Goal: Communication & Community: Answer question/provide support

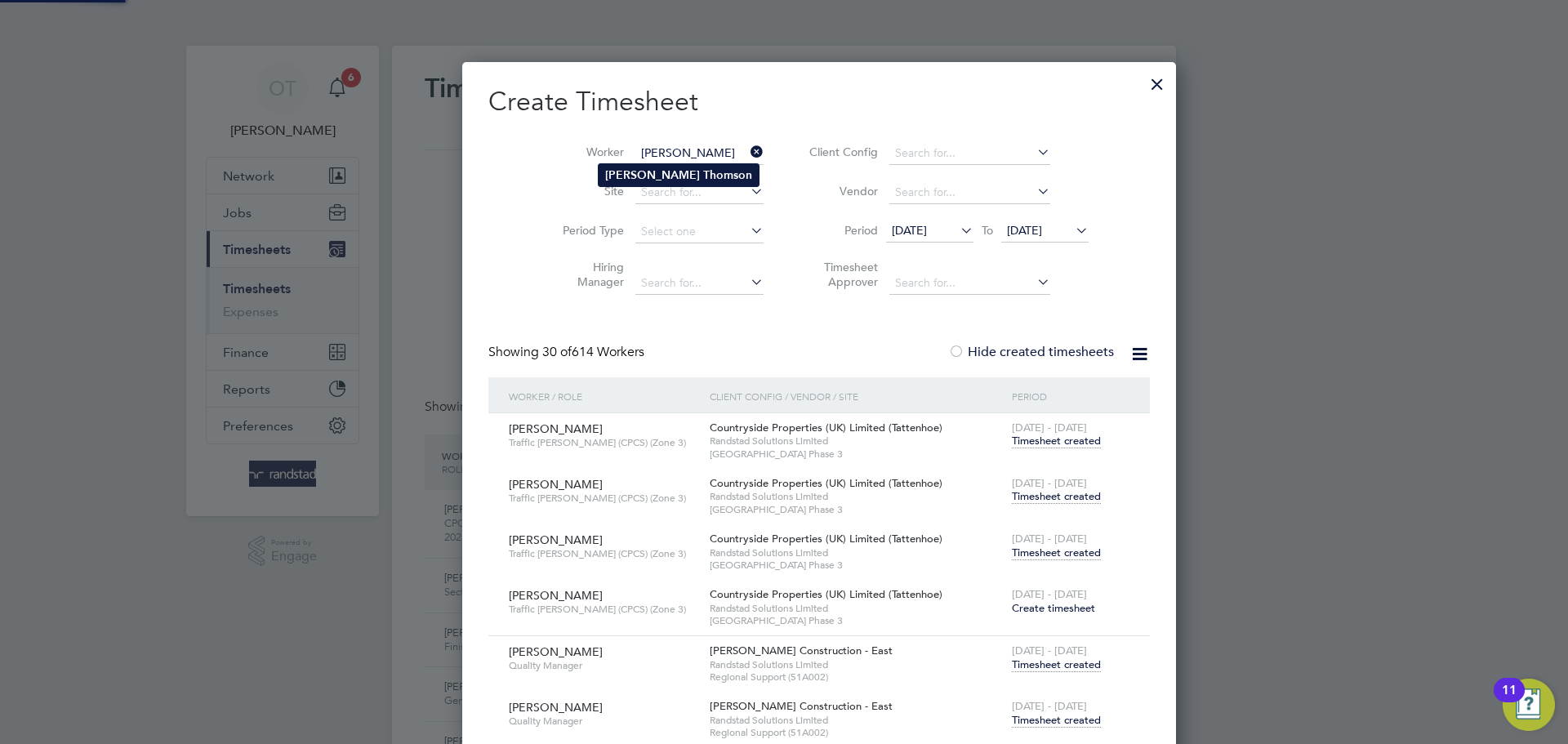
click at [704, 176] on b "Thomson" at bounding box center [728, 175] width 49 height 13
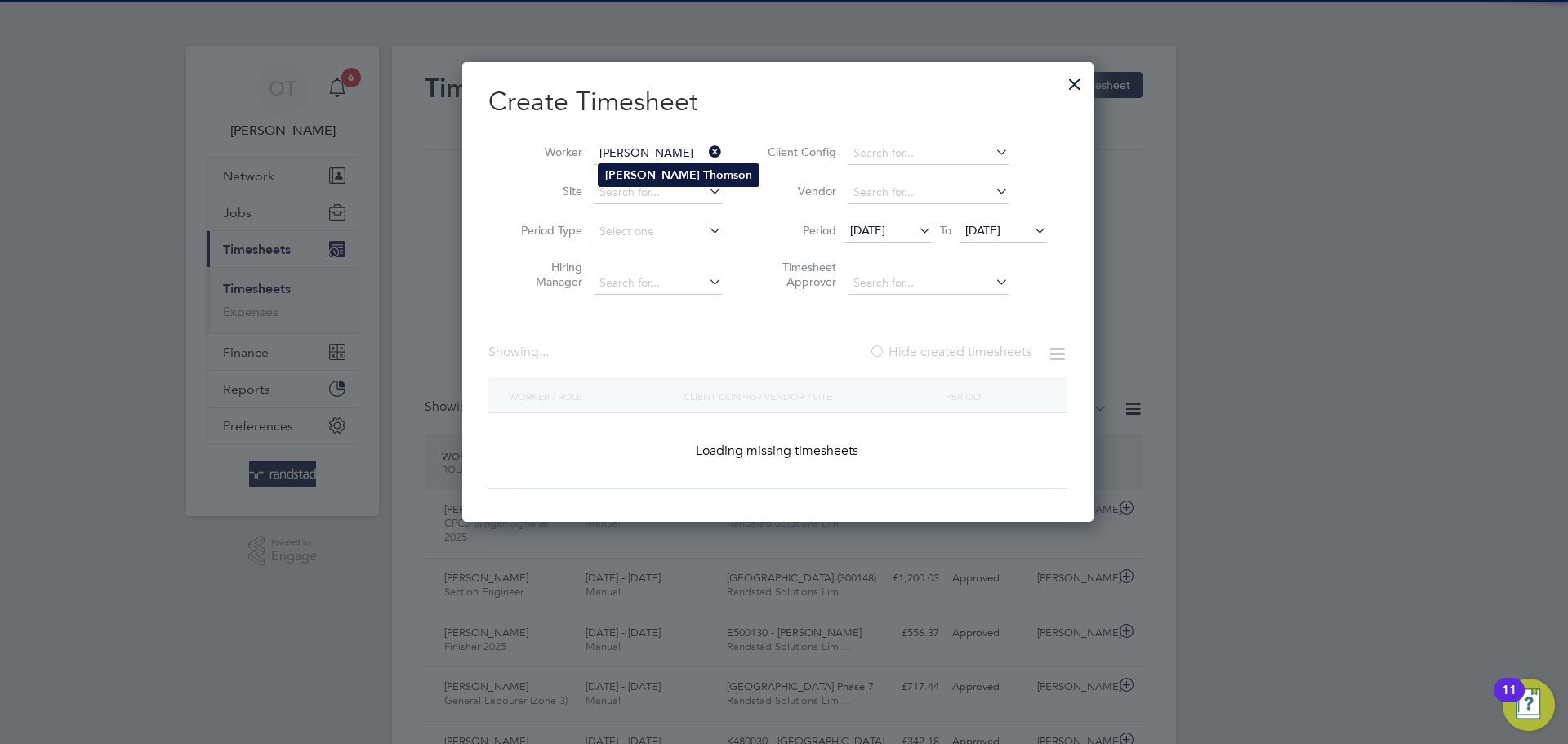
type input "[PERSON_NAME]"
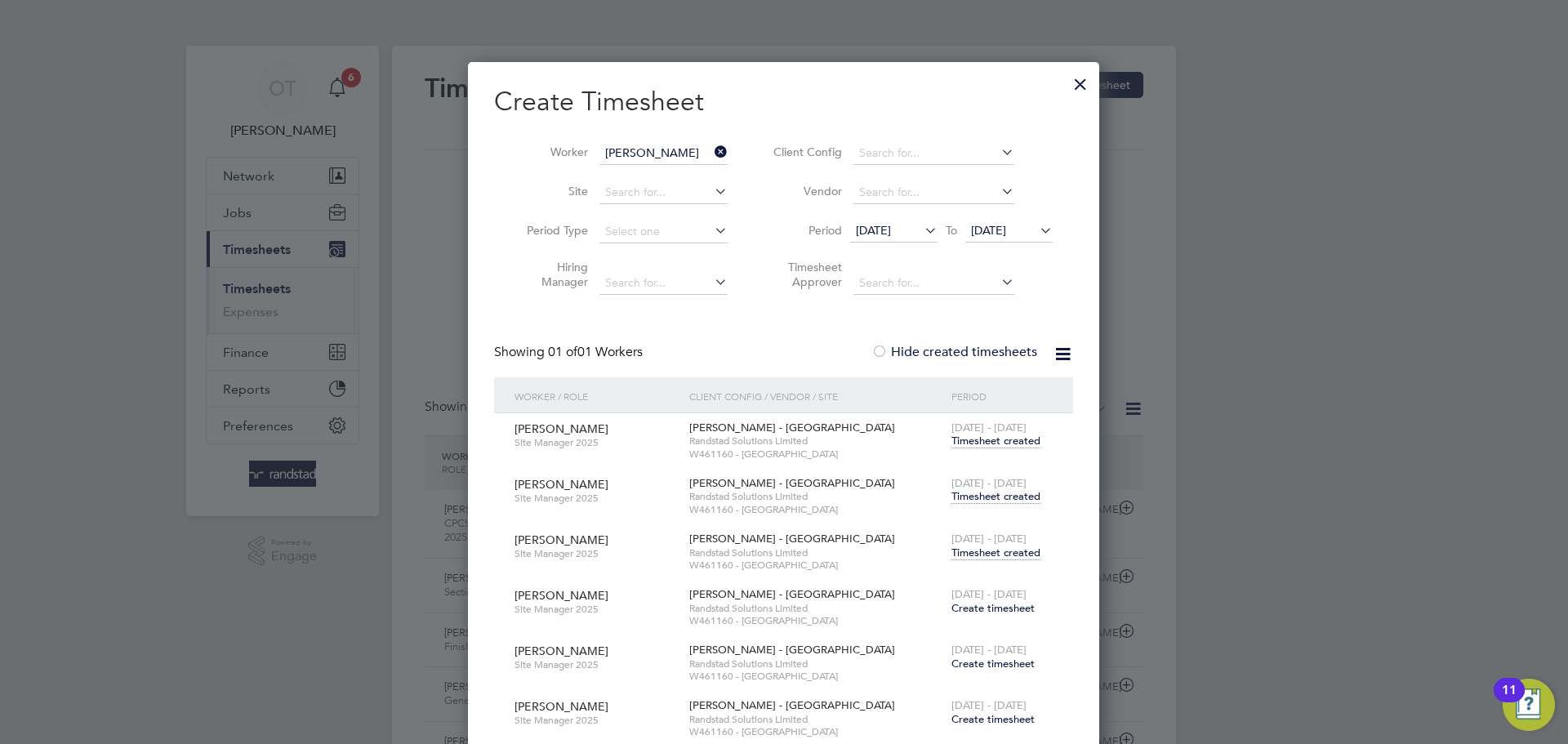
click at [1012, 554] on span "Timesheet created" at bounding box center [996, 552] width 89 height 14
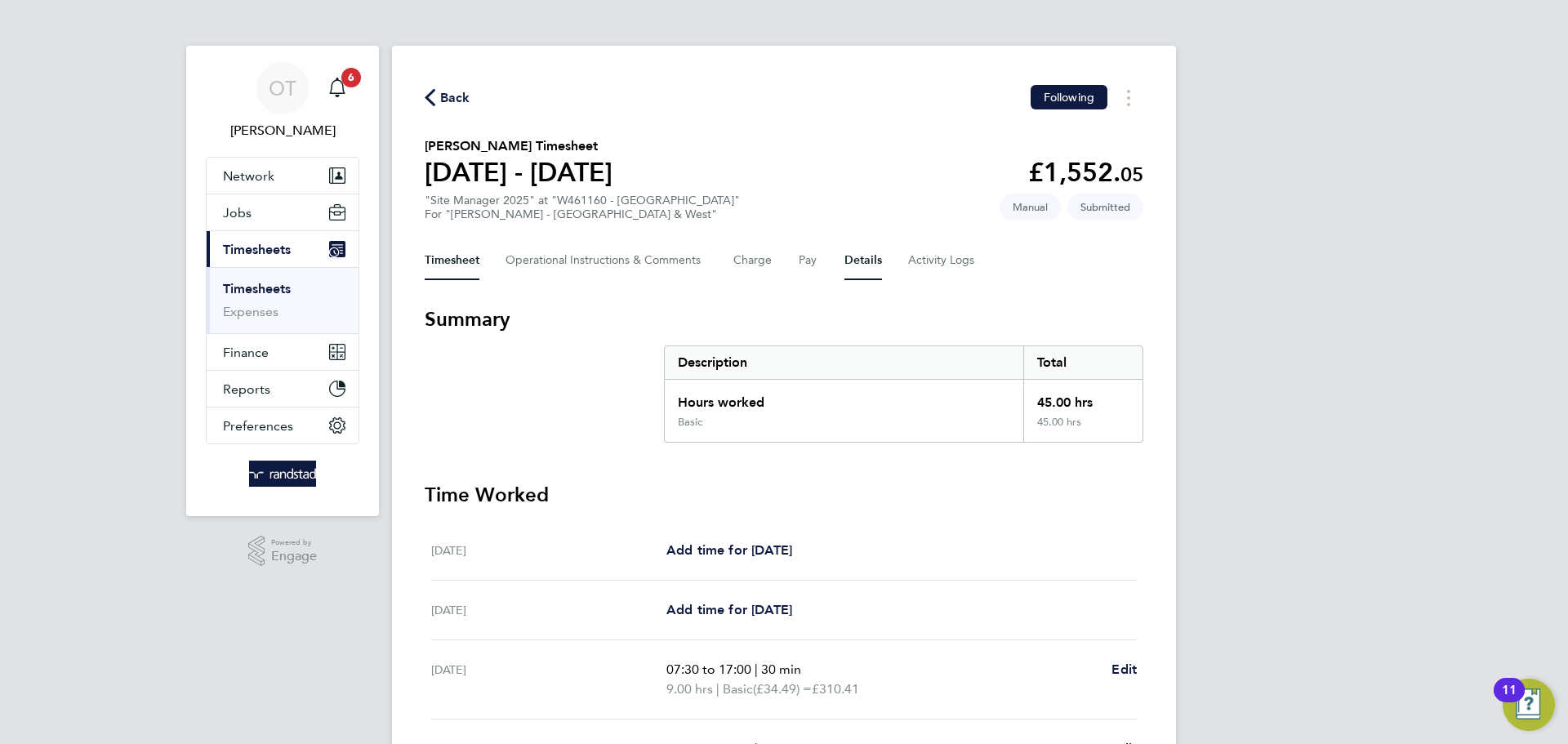
click at [869, 260] on button "Details" at bounding box center [863, 260] width 38 height 40
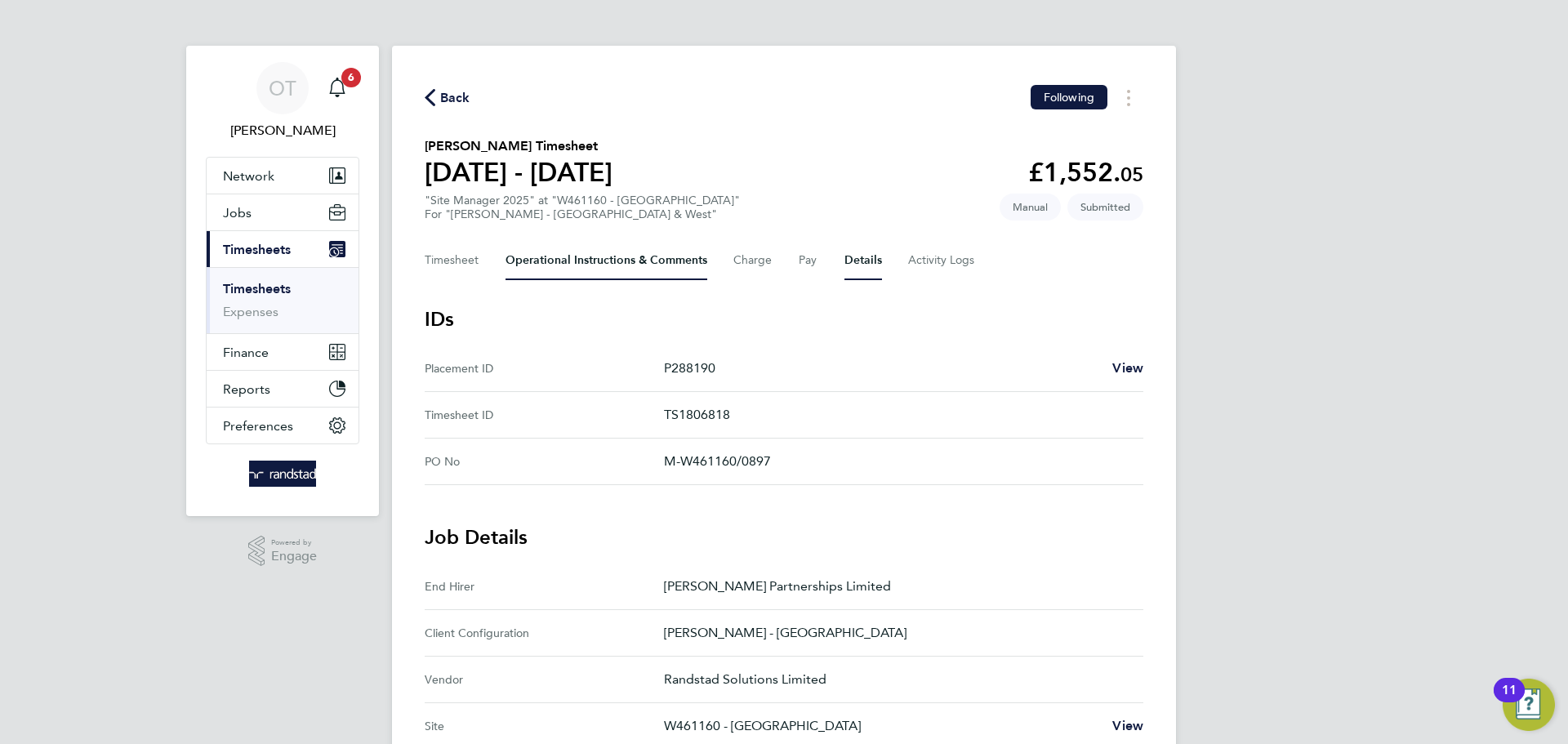
click at [533, 259] on Comments-tab "Operational Instructions & Comments" at bounding box center [606, 260] width 201 height 40
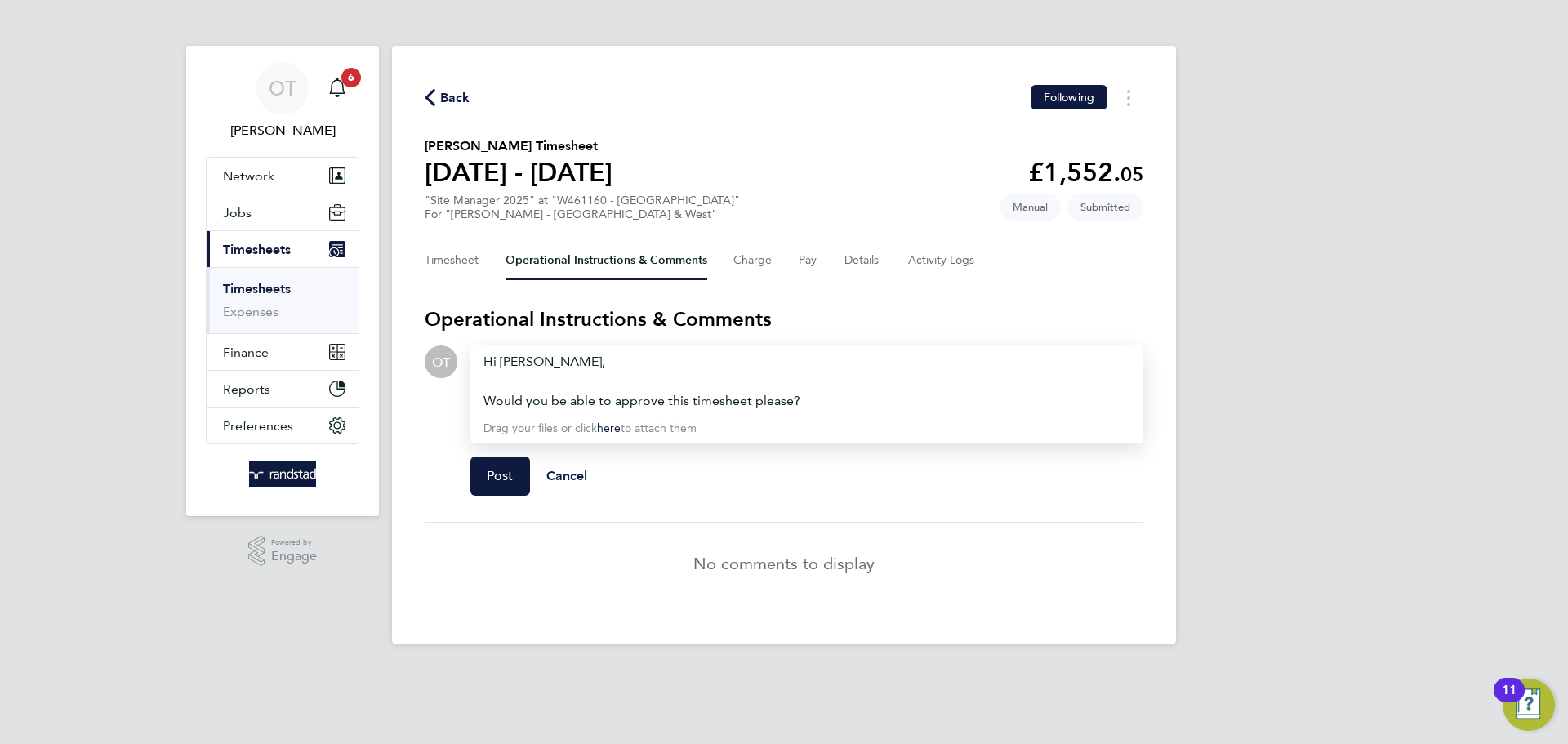
drag, startPoint x: 821, startPoint y: 392, endPoint x: 475, endPoint y: 356, distance: 347.9
click at [475, 356] on div "Hi [PERSON_NAME], Would you be able to approve this timesheet please? Drag your…" at bounding box center [807, 394] width 673 height 98
copy div "Hi [PERSON_NAME], Would you be able to approve this timesheet please?"
click at [494, 479] on span "Post" at bounding box center [500, 476] width 27 height 16
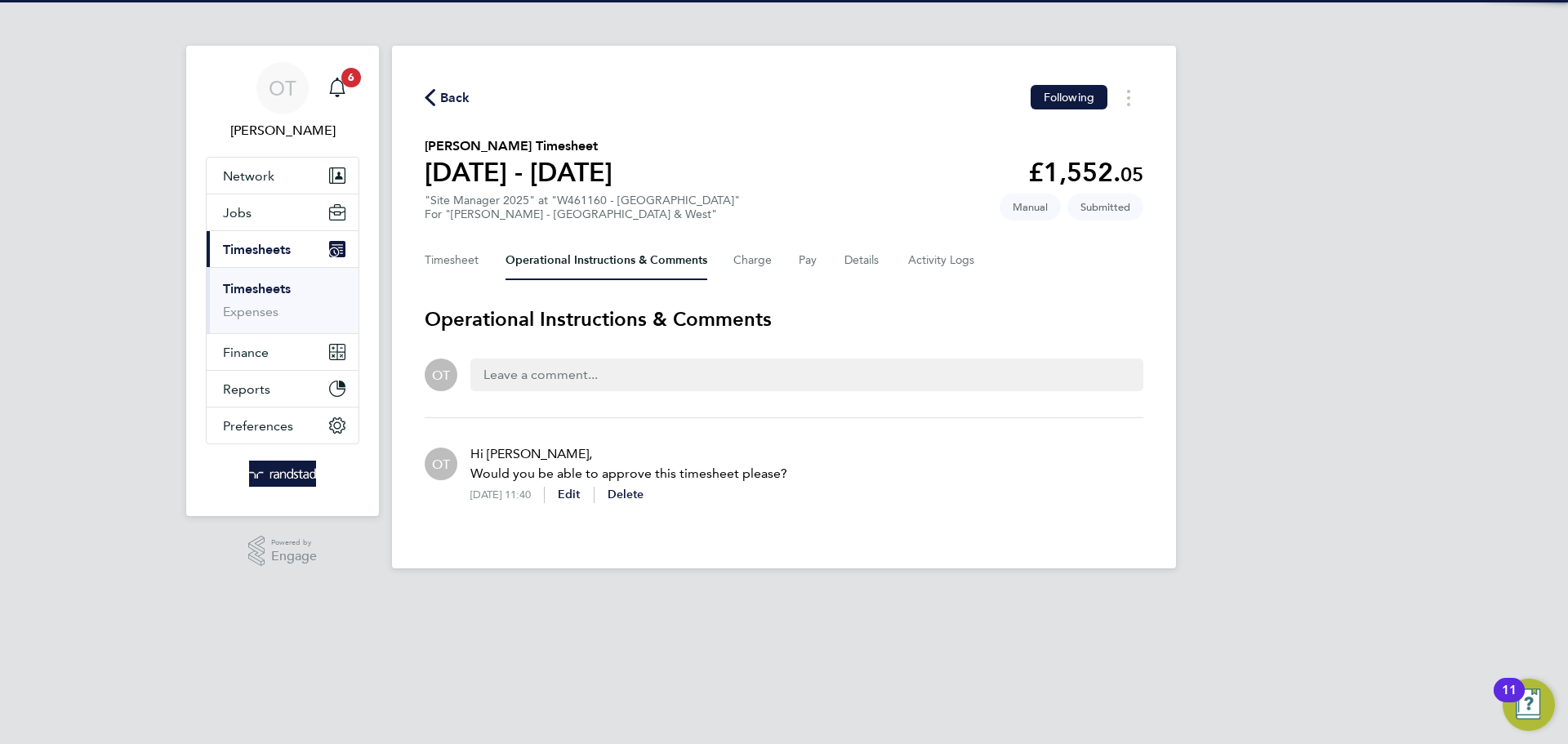
click at [454, 97] on span "Back" at bounding box center [455, 98] width 30 height 19
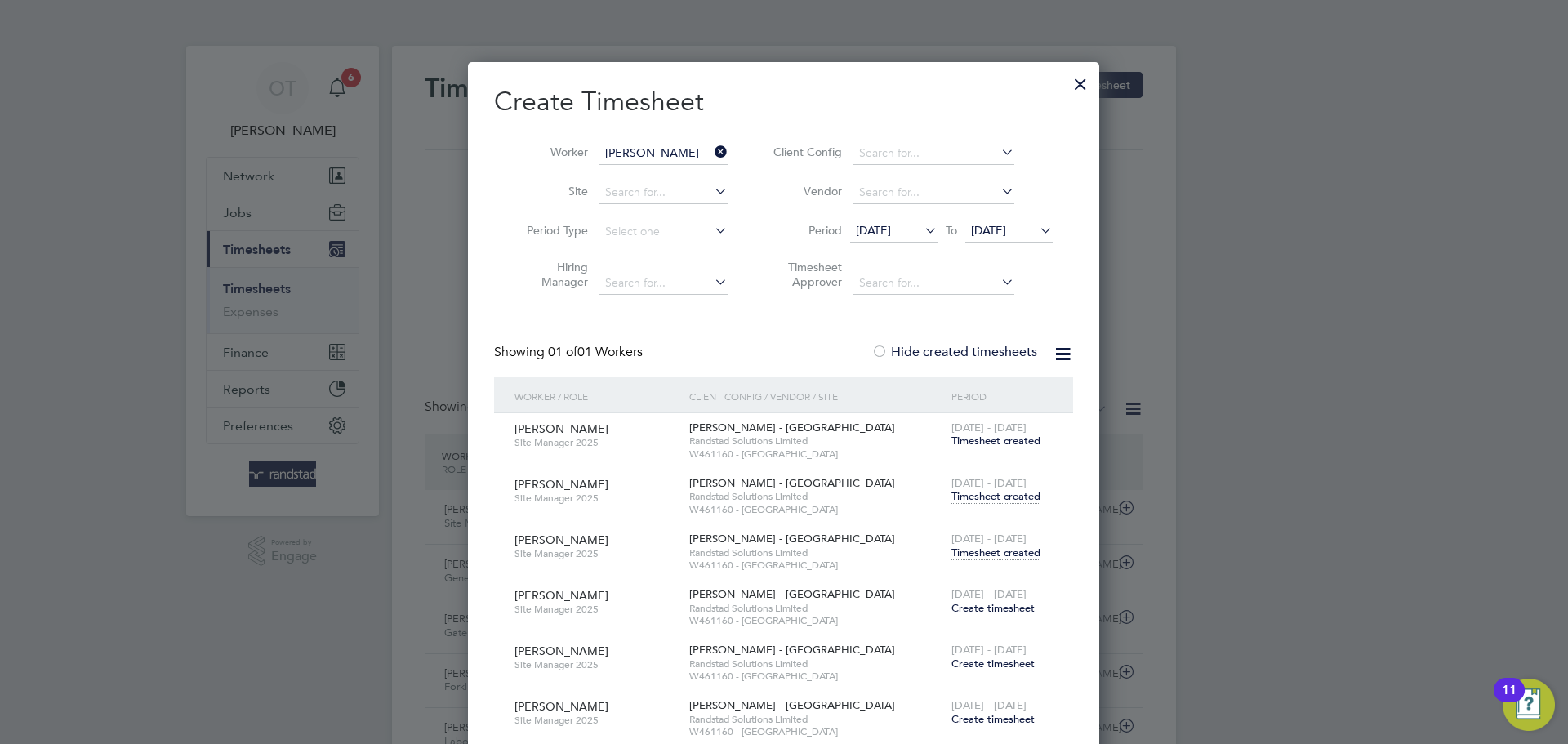
drag, startPoint x: 725, startPoint y: 148, endPoint x: 666, endPoint y: 151, distance: 59.1
click at [711, 148] on icon at bounding box center [711, 152] width 0 height 23
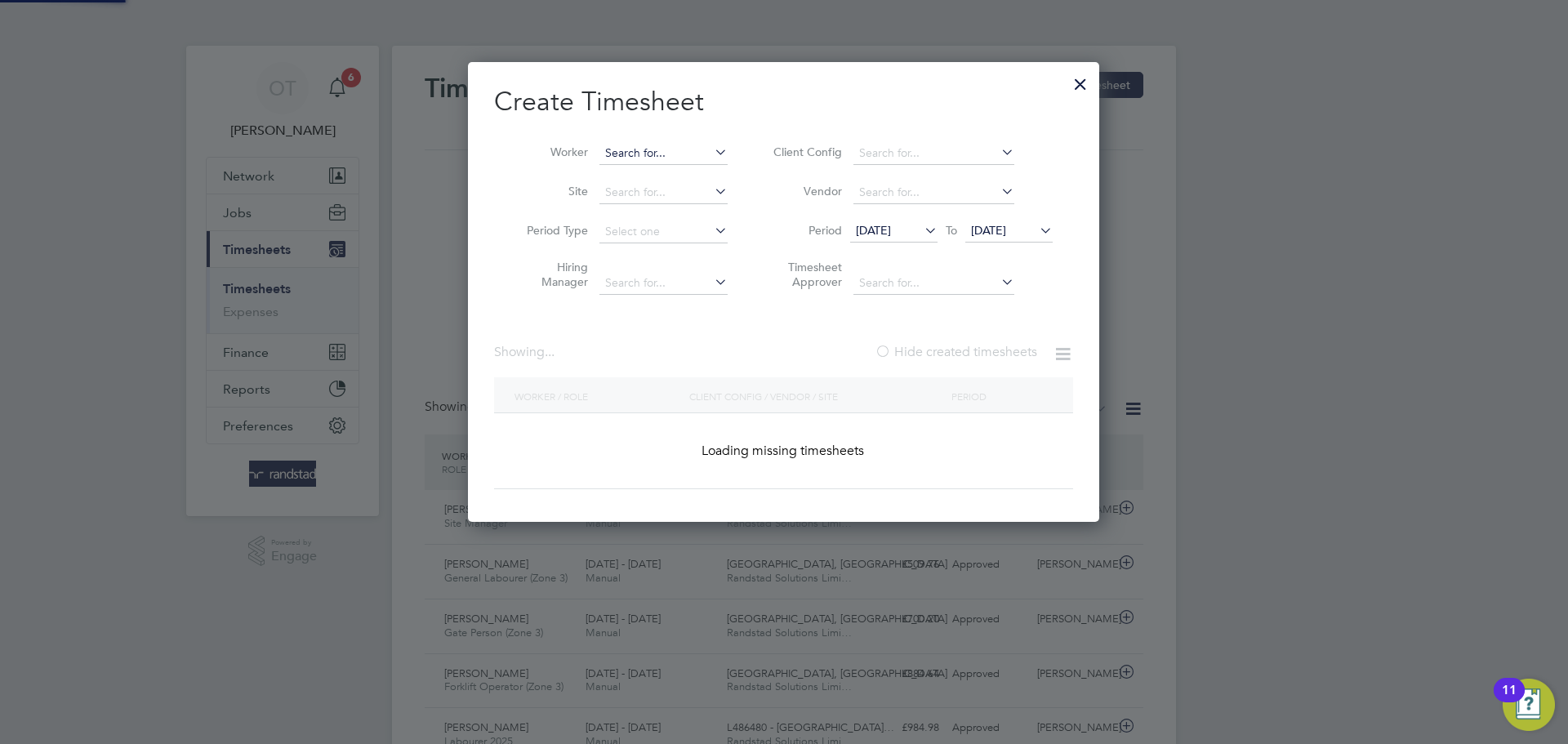
click at [661, 151] on input at bounding box center [663, 153] width 128 height 23
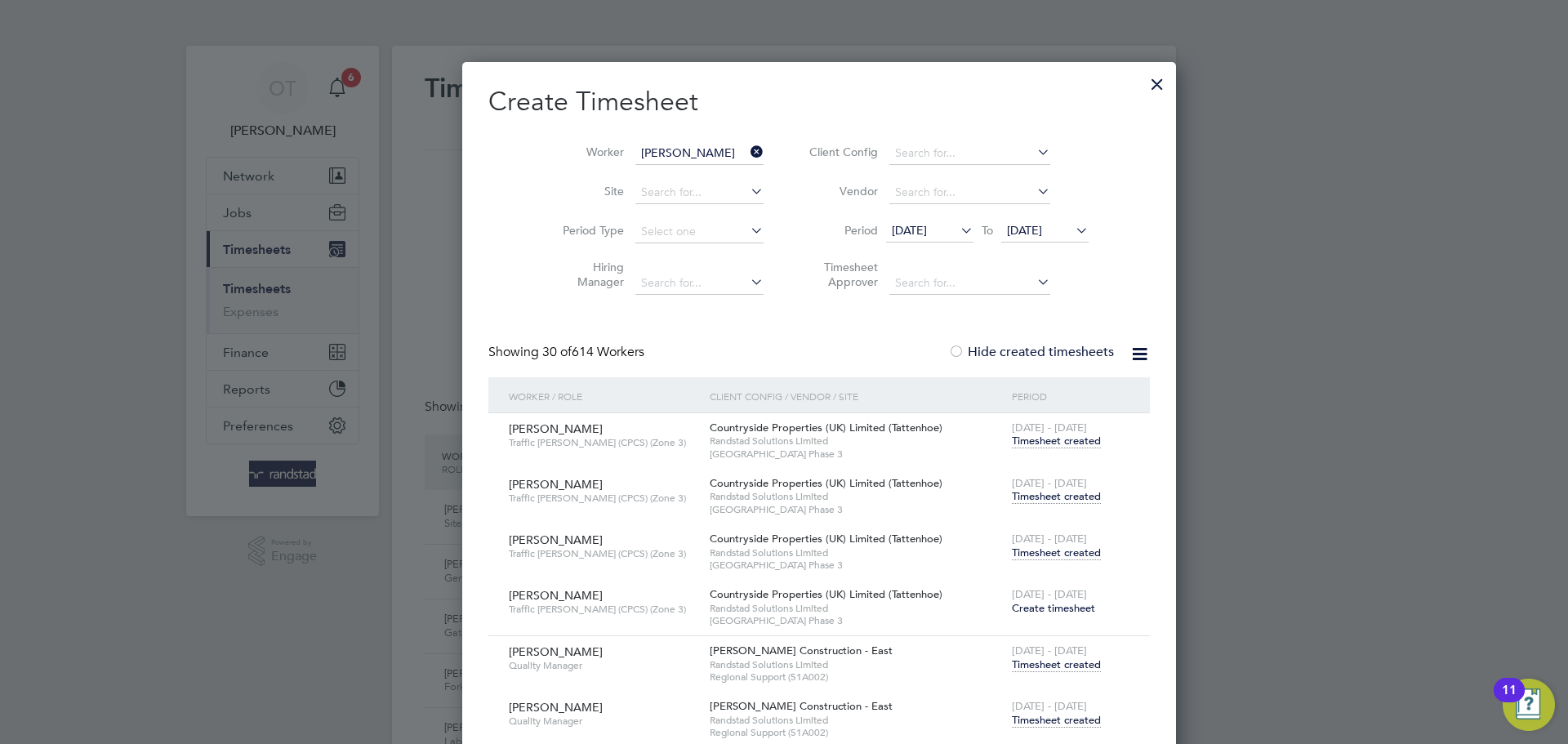
click at [661, 236] on li "[PERSON_NAME]" at bounding box center [711, 242] width 226 height 22
type input "[PERSON_NAME]"
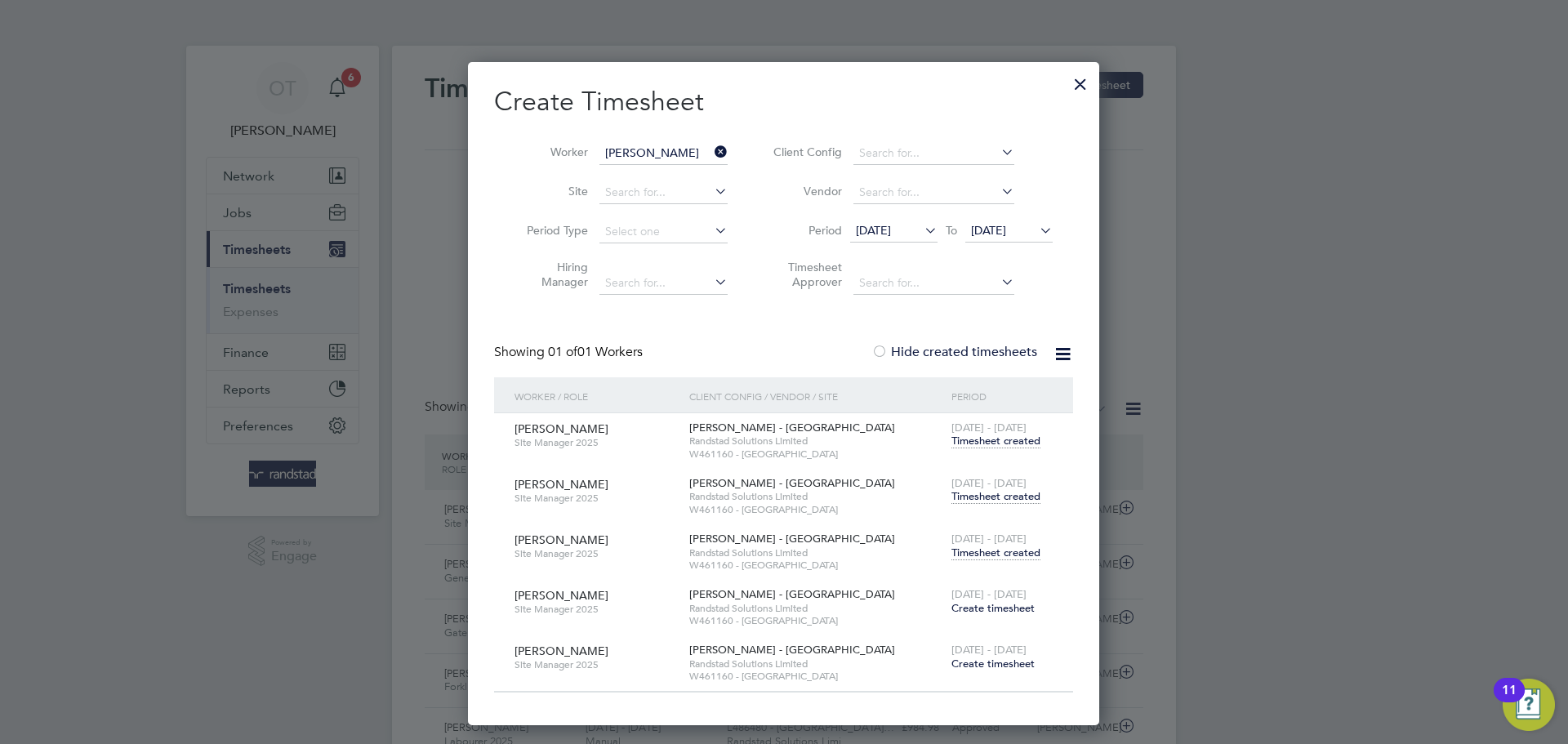
click at [1008, 554] on span "Timesheet created" at bounding box center [996, 552] width 89 height 14
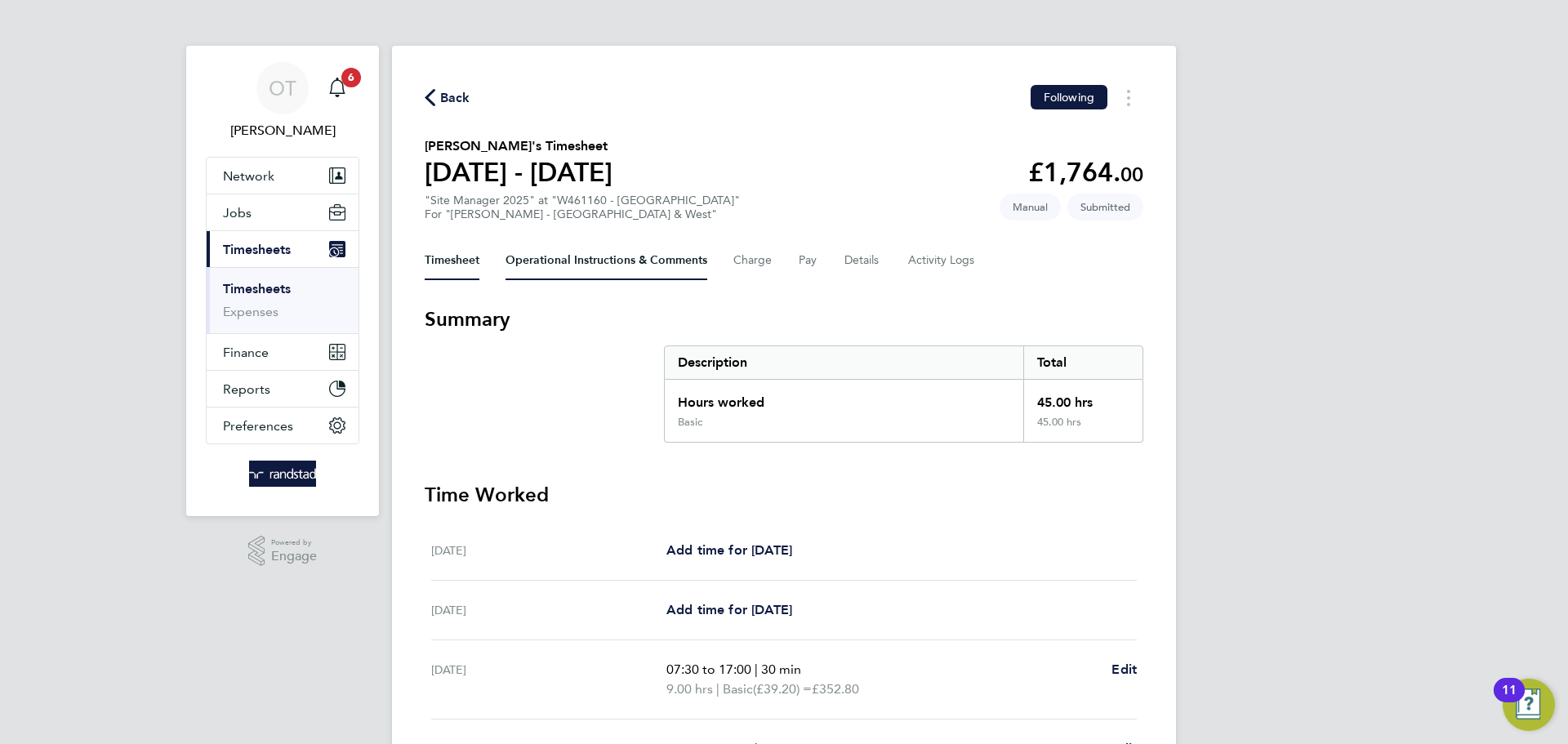
click at [577, 260] on Comments-tab "Operational Instructions & Comments" at bounding box center [606, 260] width 201 height 40
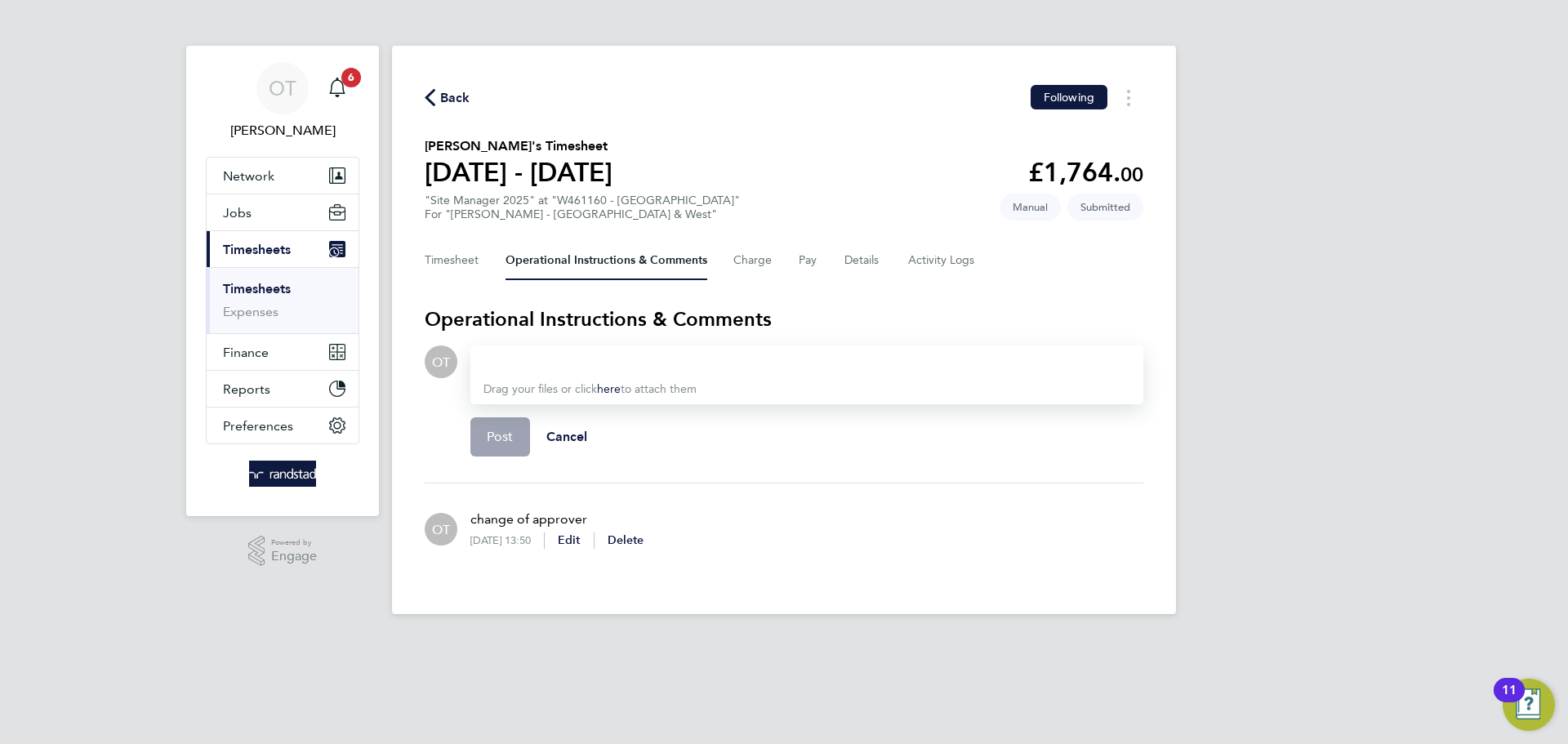
click at [617, 343] on section "Operational Instructions & Comments OT Drop your files here Supported files: JP…" at bounding box center [784, 440] width 719 height 269
click at [613, 357] on div at bounding box center [807, 361] width 647 height 19
click at [562, 368] on div at bounding box center [807, 361] width 647 height 19
paste div
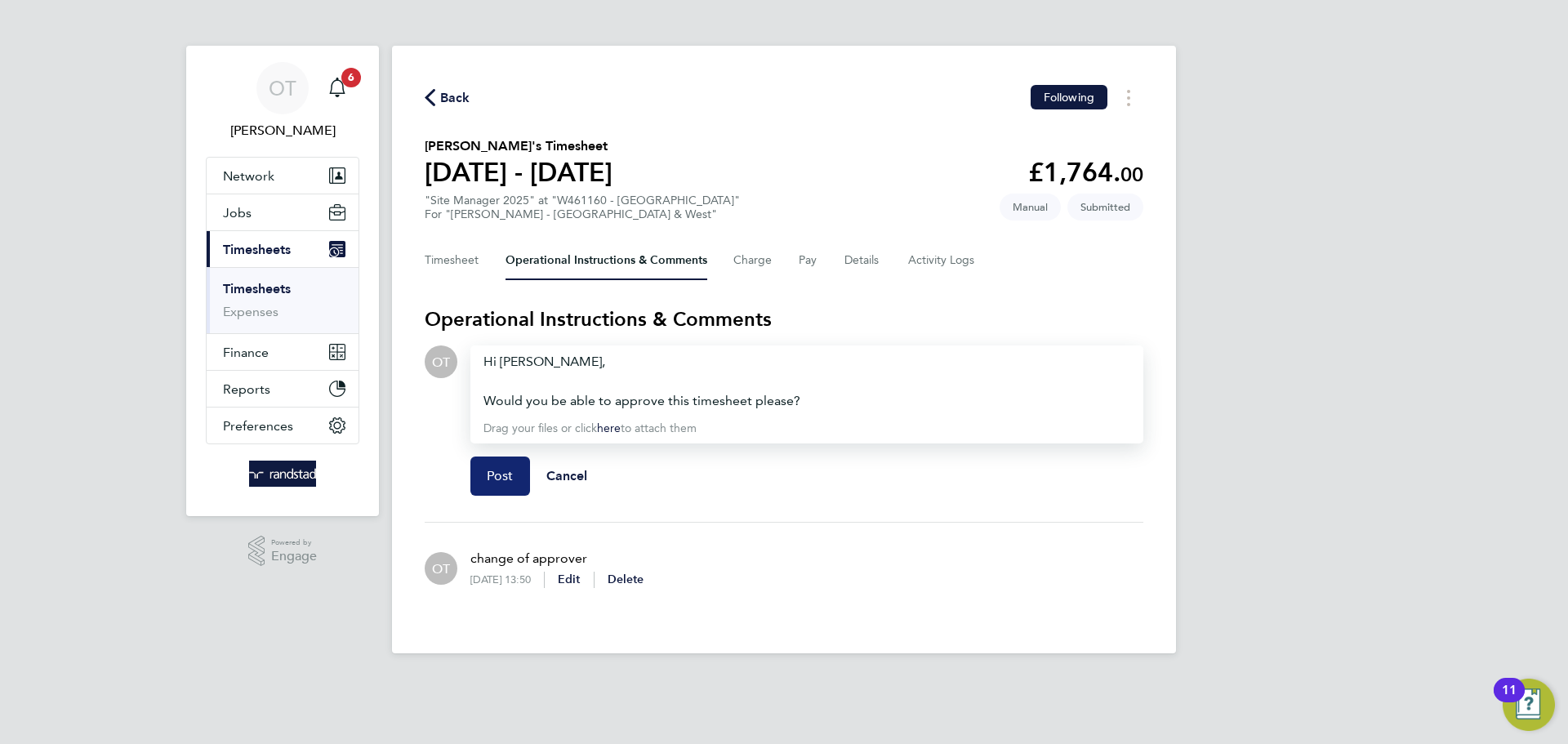
click at [496, 479] on span "Post" at bounding box center [500, 476] width 27 height 16
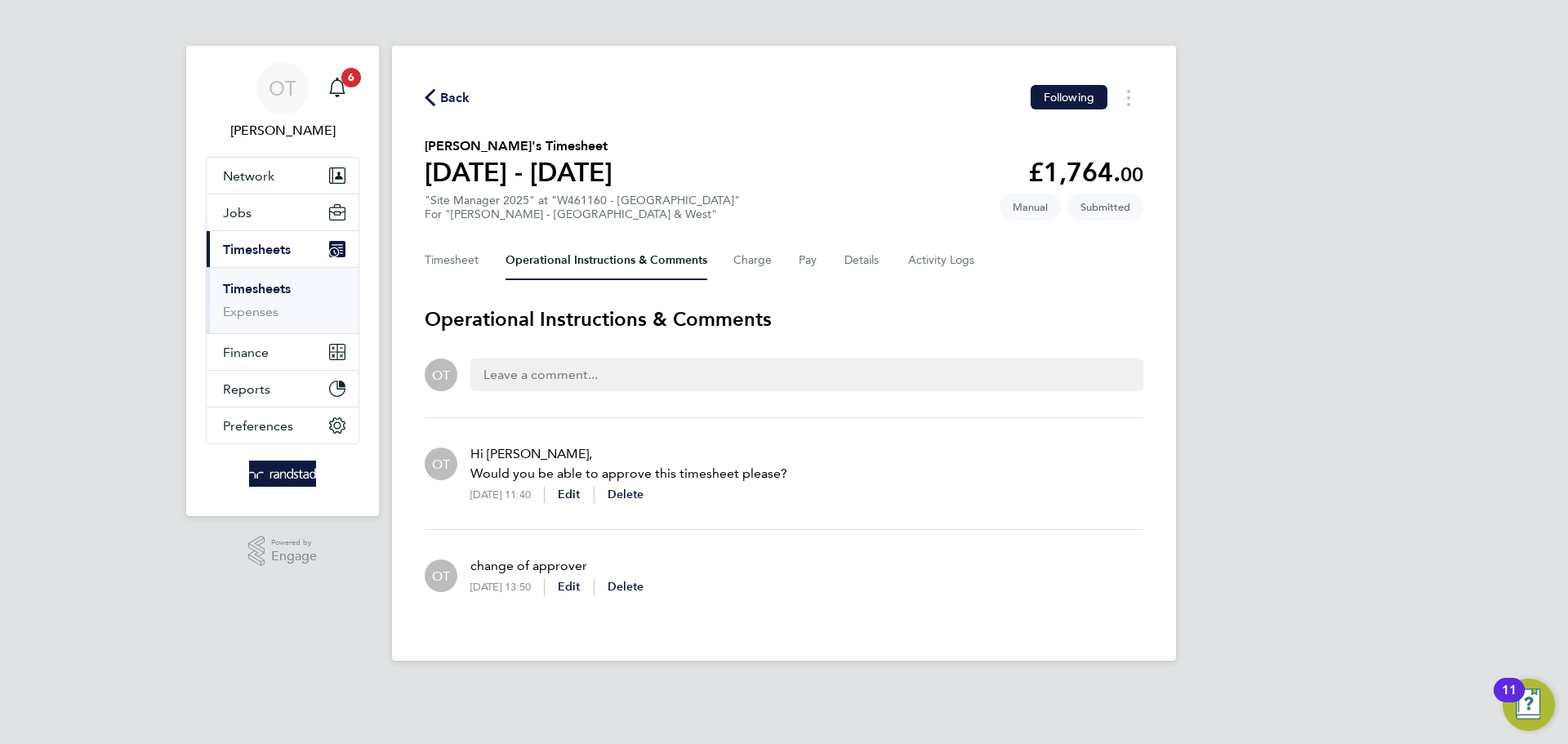
click at [609, 144] on h2 "[PERSON_NAME]'s Timesheet" at bounding box center [518, 146] width 188 height 19
click at [462, 103] on span "Back" at bounding box center [455, 98] width 30 height 19
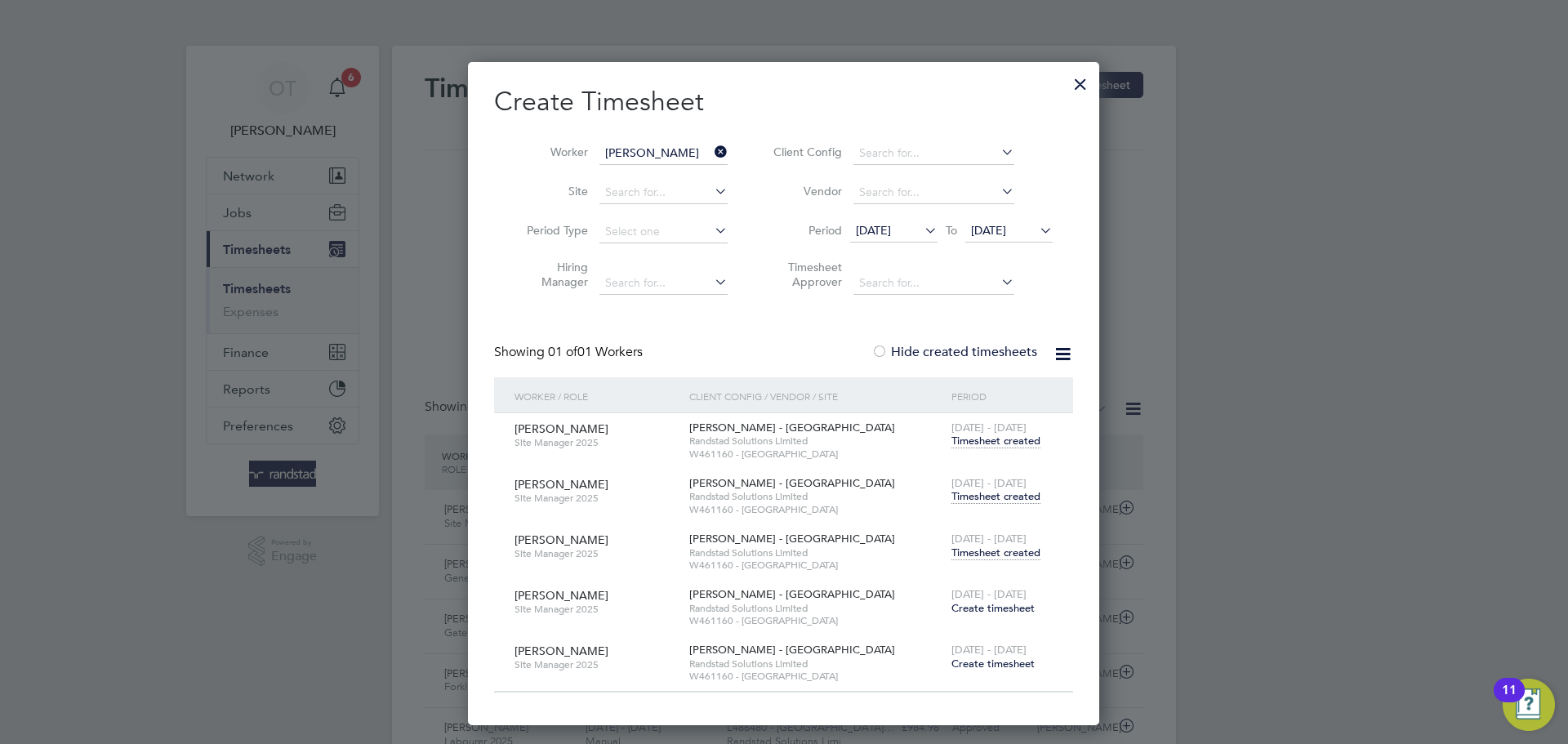
click at [1082, 85] on div at bounding box center [1080, 80] width 30 height 30
